Goal: Transaction & Acquisition: Purchase product/service

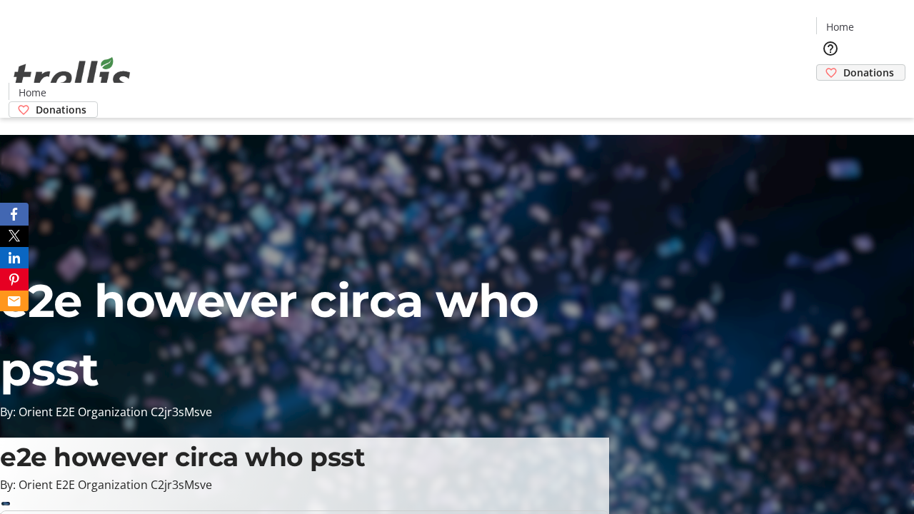
click at [843, 65] on span "Donations" at bounding box center [868, 72] width 51 height 15
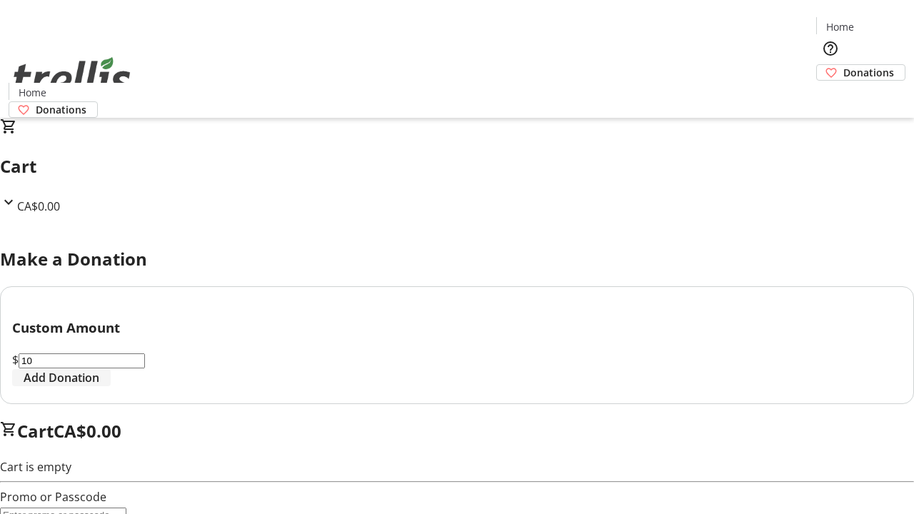
click at [99, 386] on span "Add Donation" at bounding box center [62, 377] width 76 height 17
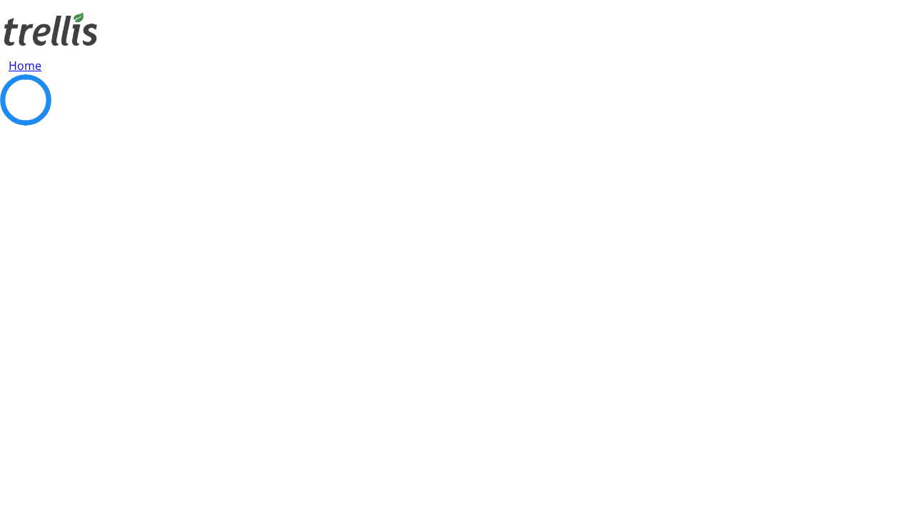
select select "CA"
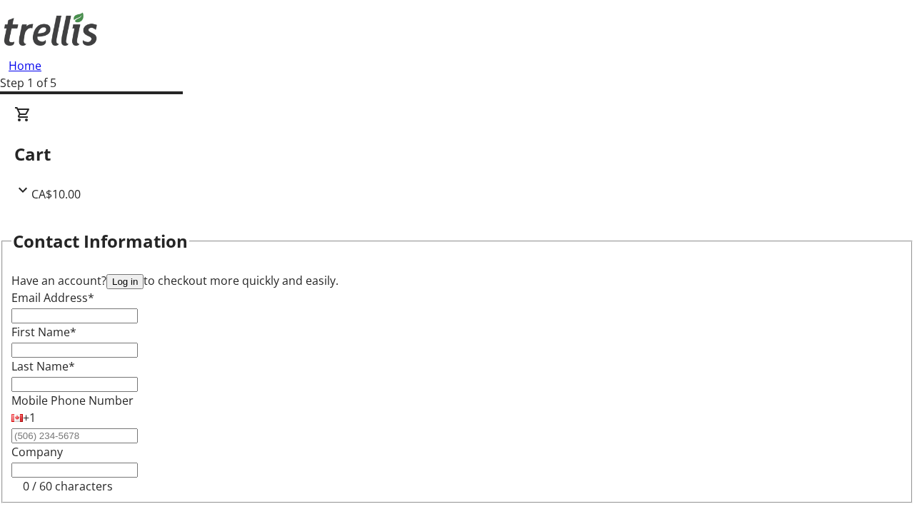
click at [144, 274] on button "Log in" at bounding box center [124, 281] width 37 height 15
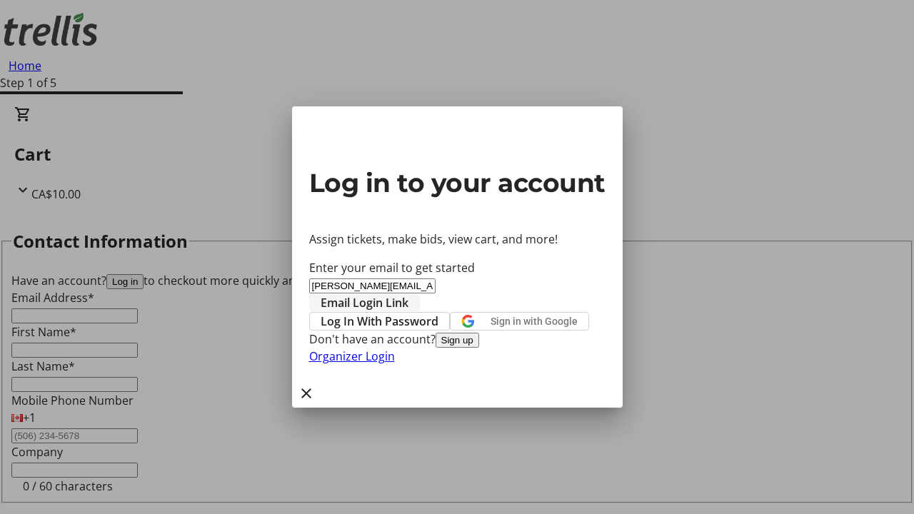
type input "[PERSON_NAME][EMAIL_ADDRESS][DOMAIN_NAME]"
click at [409, 294] on span "Email Login Link" at bounding box center [365, 302] width 88 height 17
